Goal: Find specific page/section: Find specific page/section

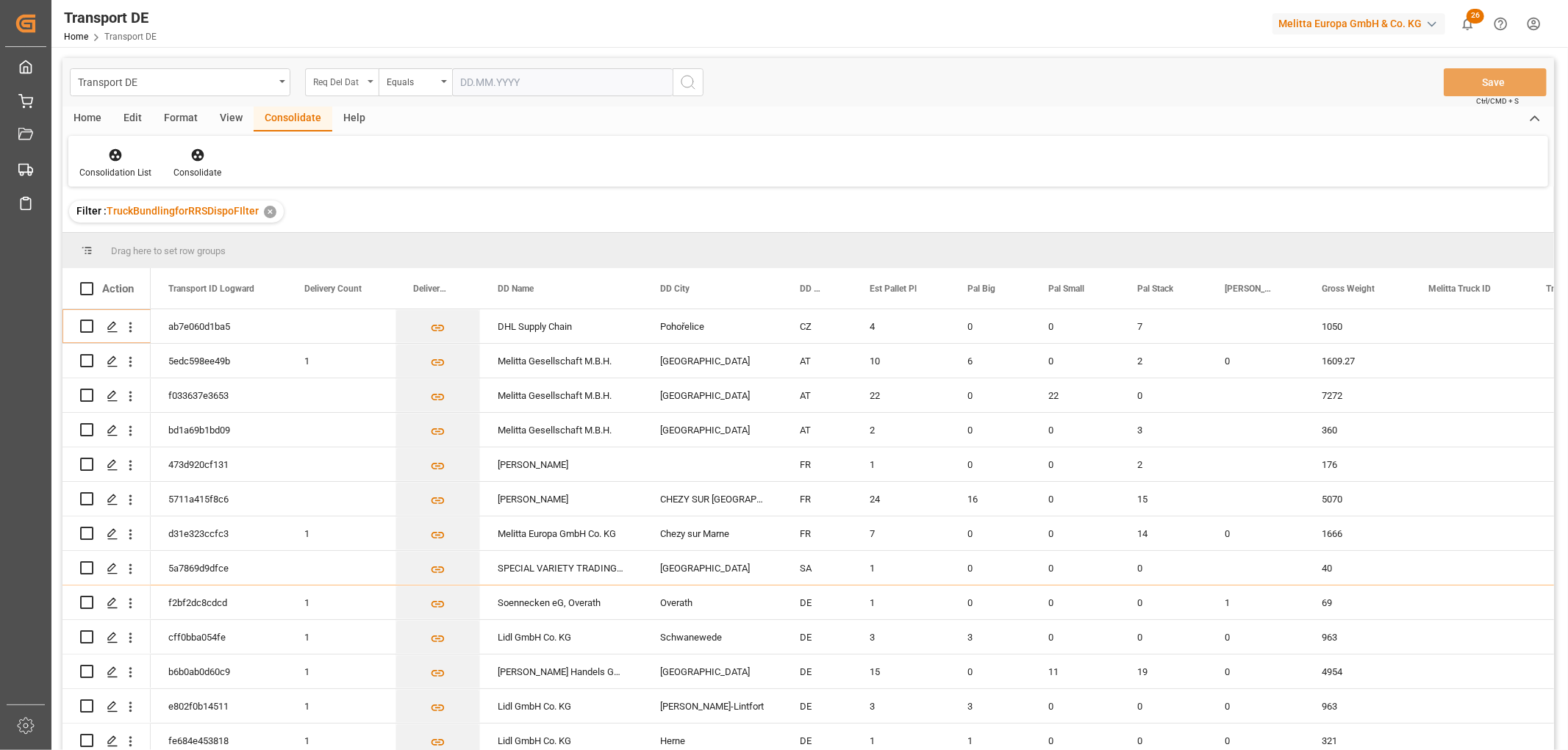
click at [328, 81] on div "Req Del Dat" at bounding box center [339, 80] width 50 height 17
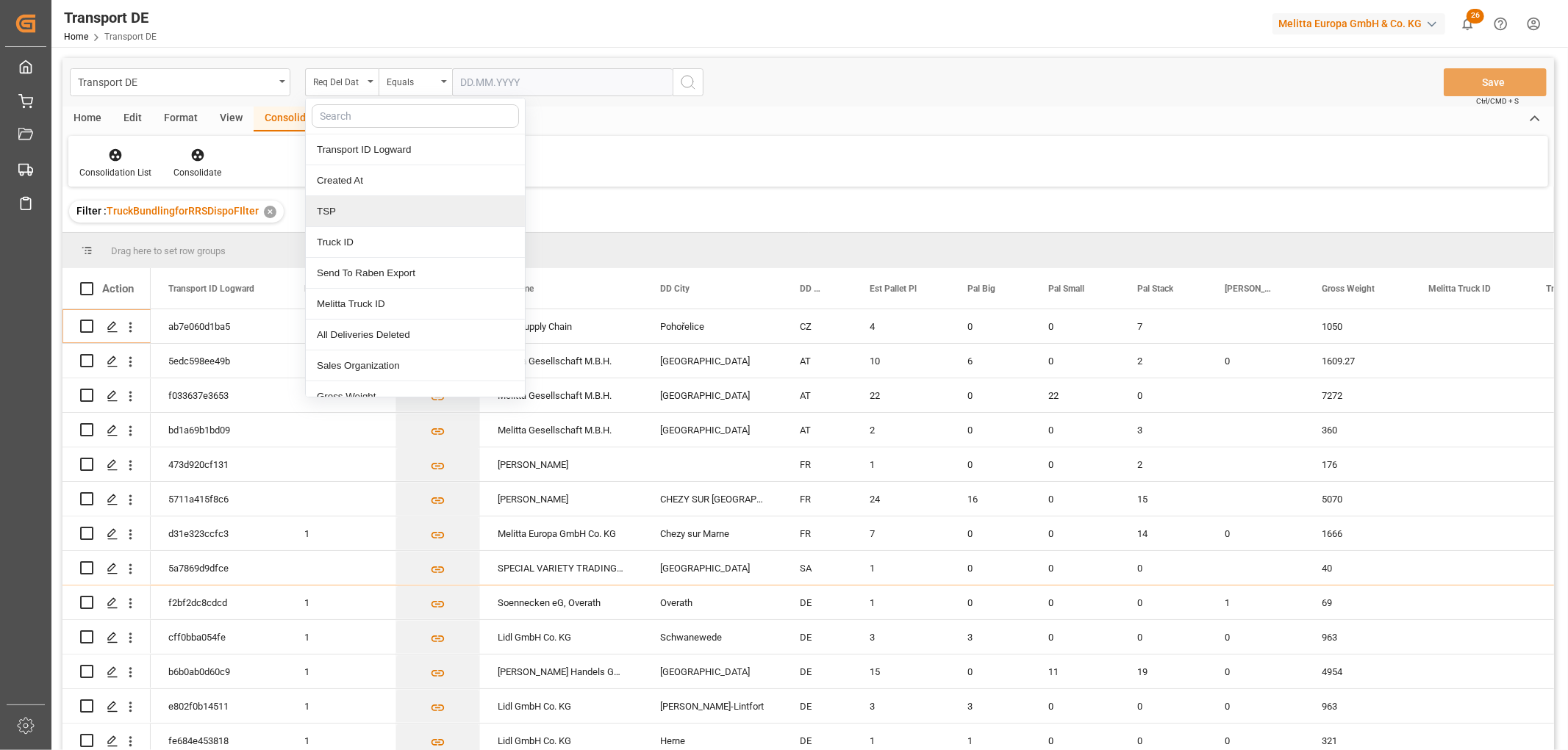
click at [346, 211] on div "TSP" at bounding box center [415, 211] width 219 height 31
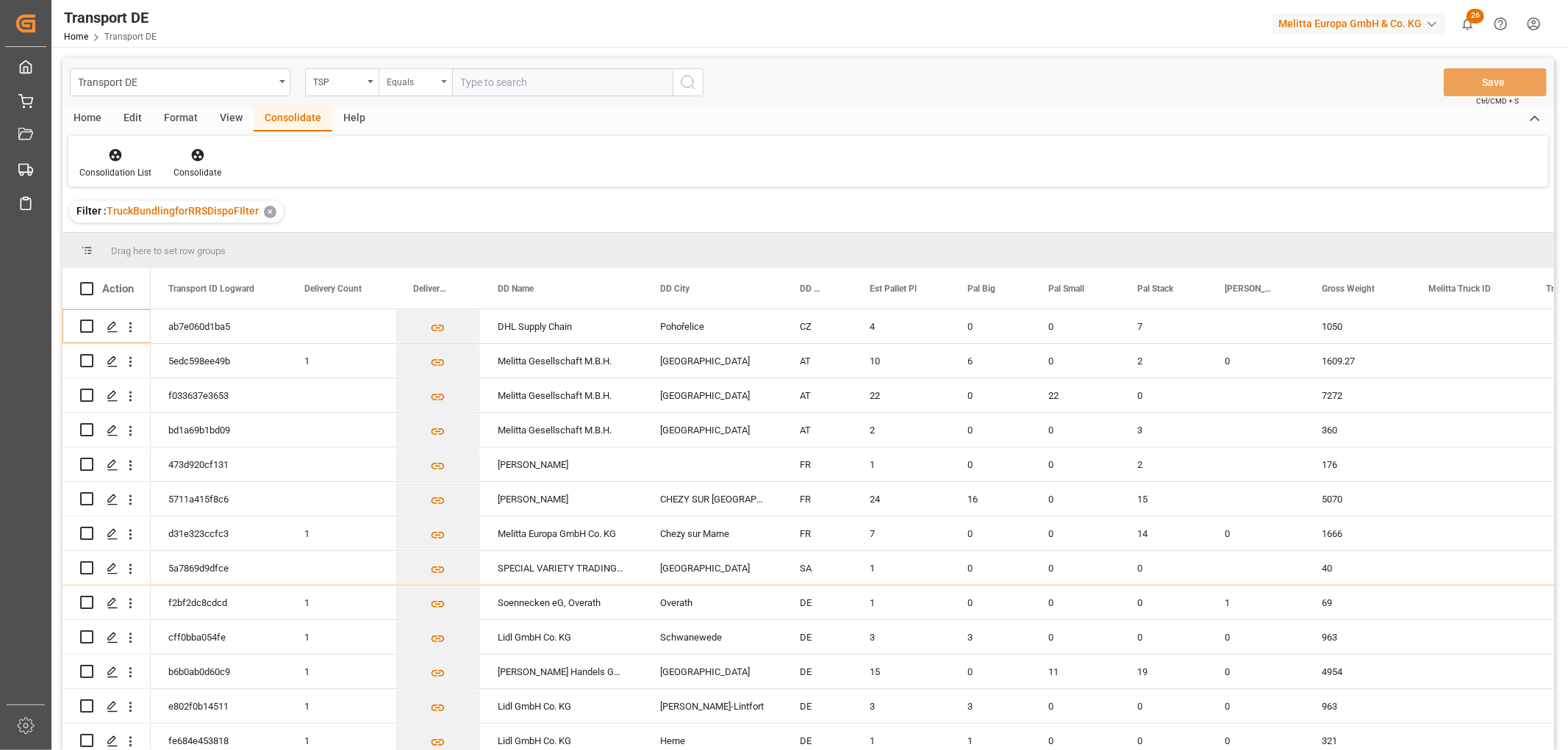
click at [398, 83] on div "Equals" at bounding box center [412, 80] width 50 height 17
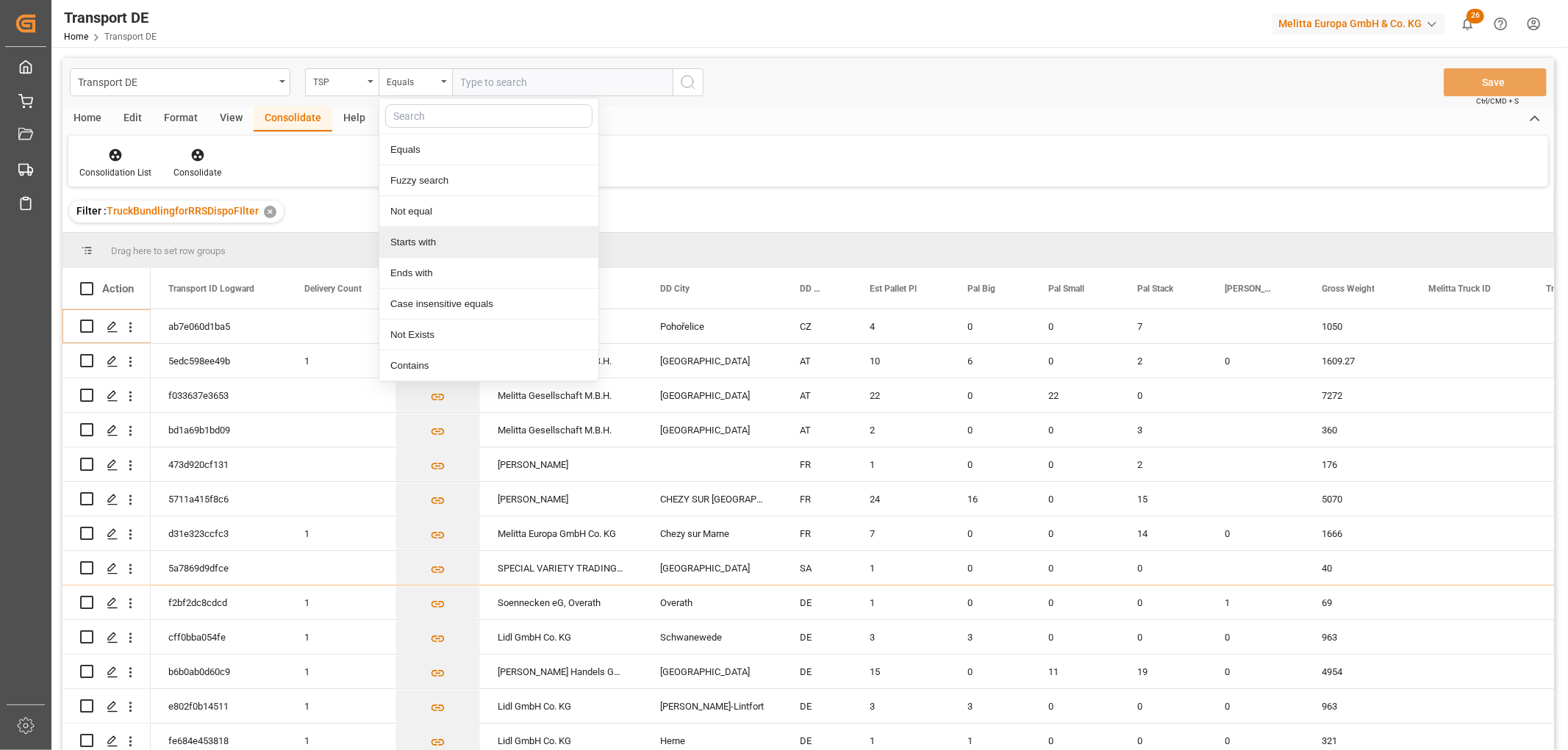
click at [407, 245] on div "Starts with" at bounding box center [489, 243] width 219 height 31
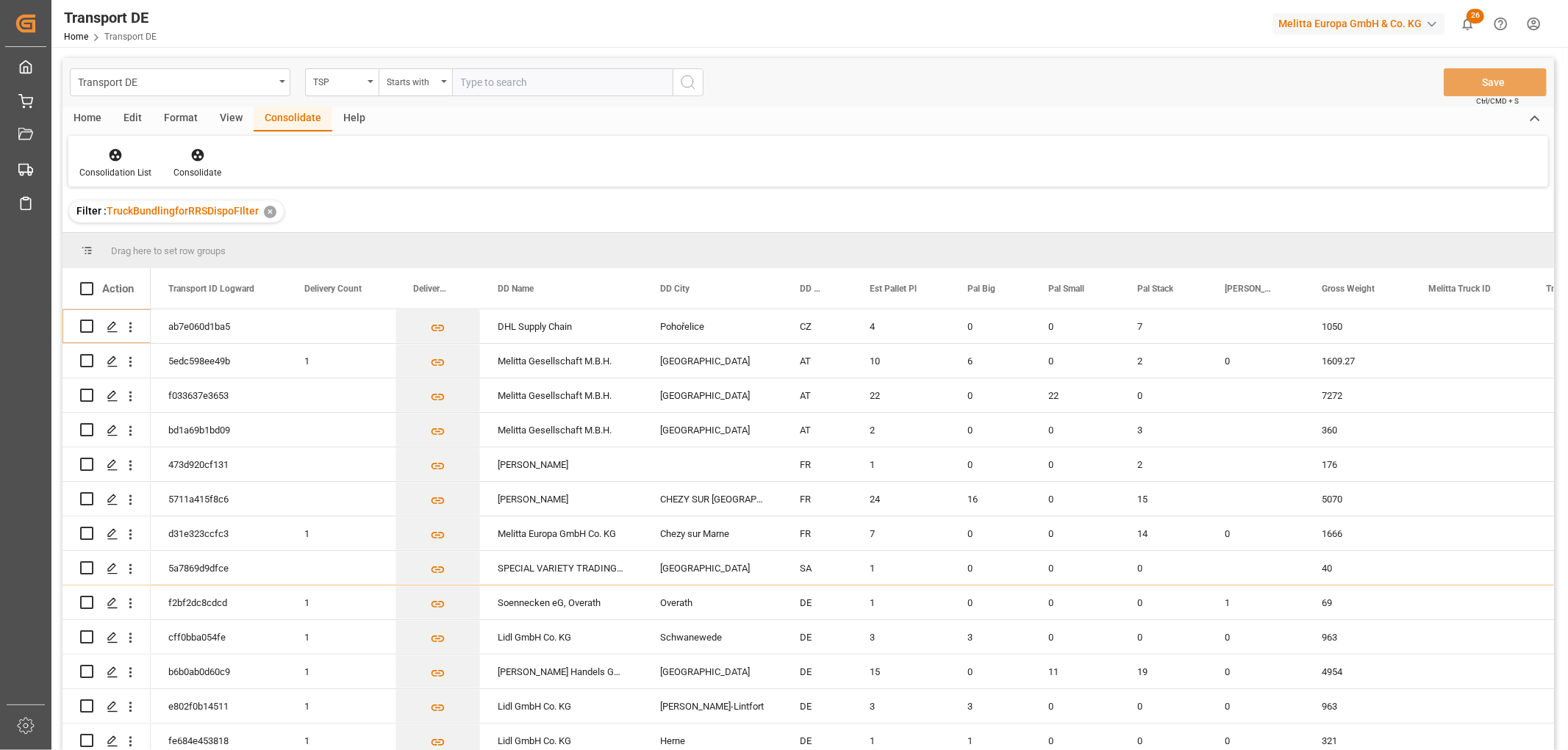
click at [486, 84] on input "text" at bounding box center [562, 82] width 220 height 28
type input "Self pickup DE"
click at [688, 81] on icon "search button" at bounding box center [688, 83] width 18 height 18
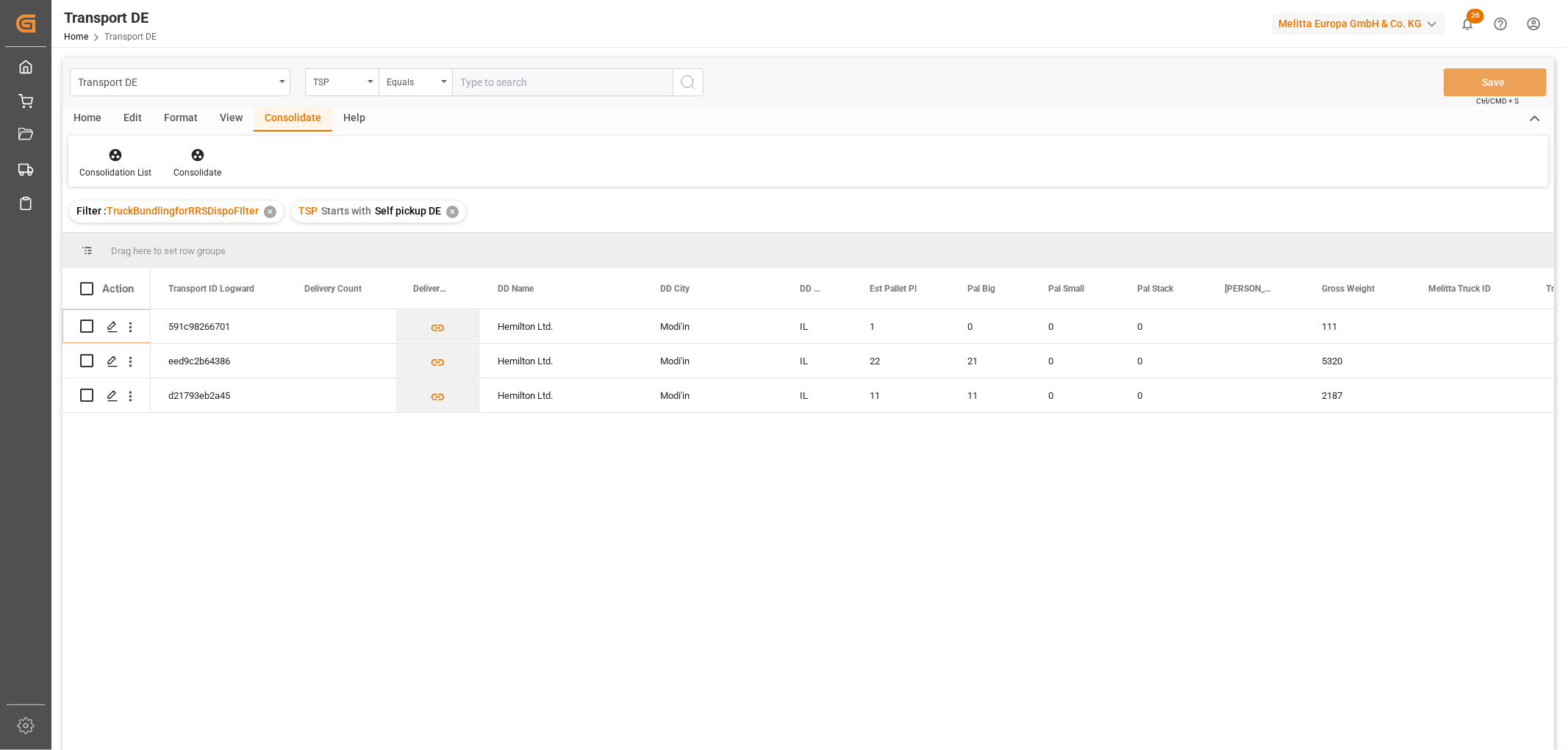
click at [450, 211] on div "✕" at bounding box center [453, 212] width 13 height 13
